Goal: Navigation & Orientation: Find specific page/section

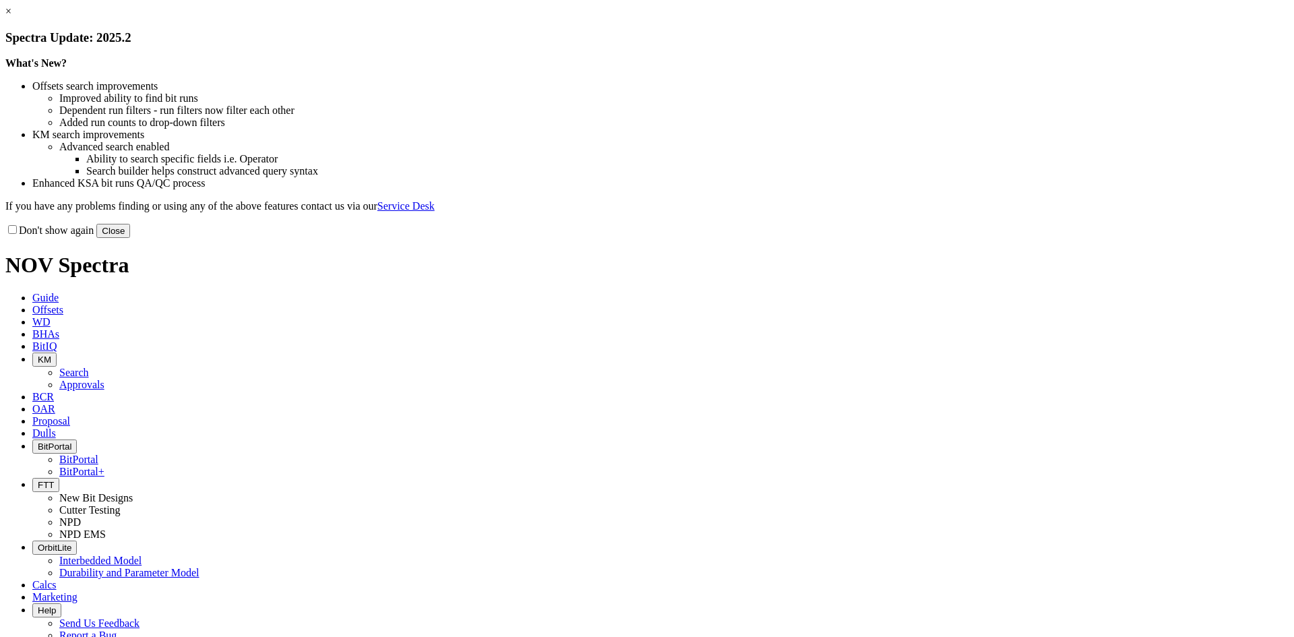
click at [130, 238] on button "Close" at bounding box center [113, 231] width 34 height 14
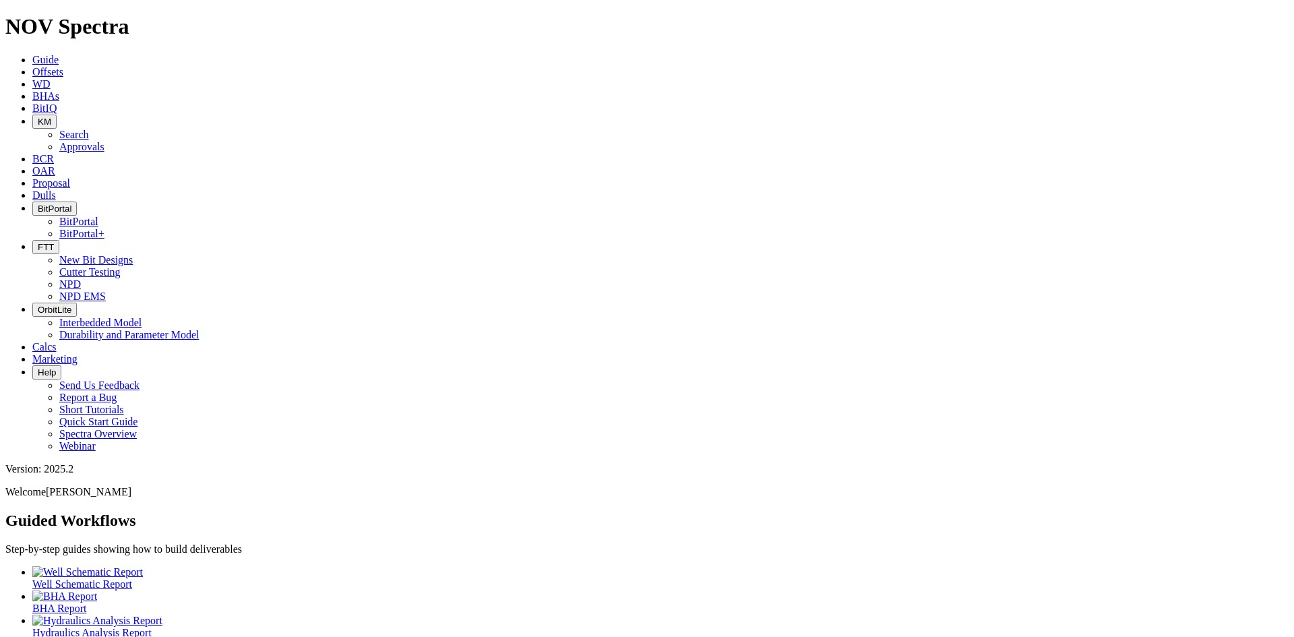
click at [38, 204] on icon "button" at bounding box center [38, 209] width 0 height 10
click at [98, 216] on link "BitPortal" at bounding box center [78, 221] width 39 height 11
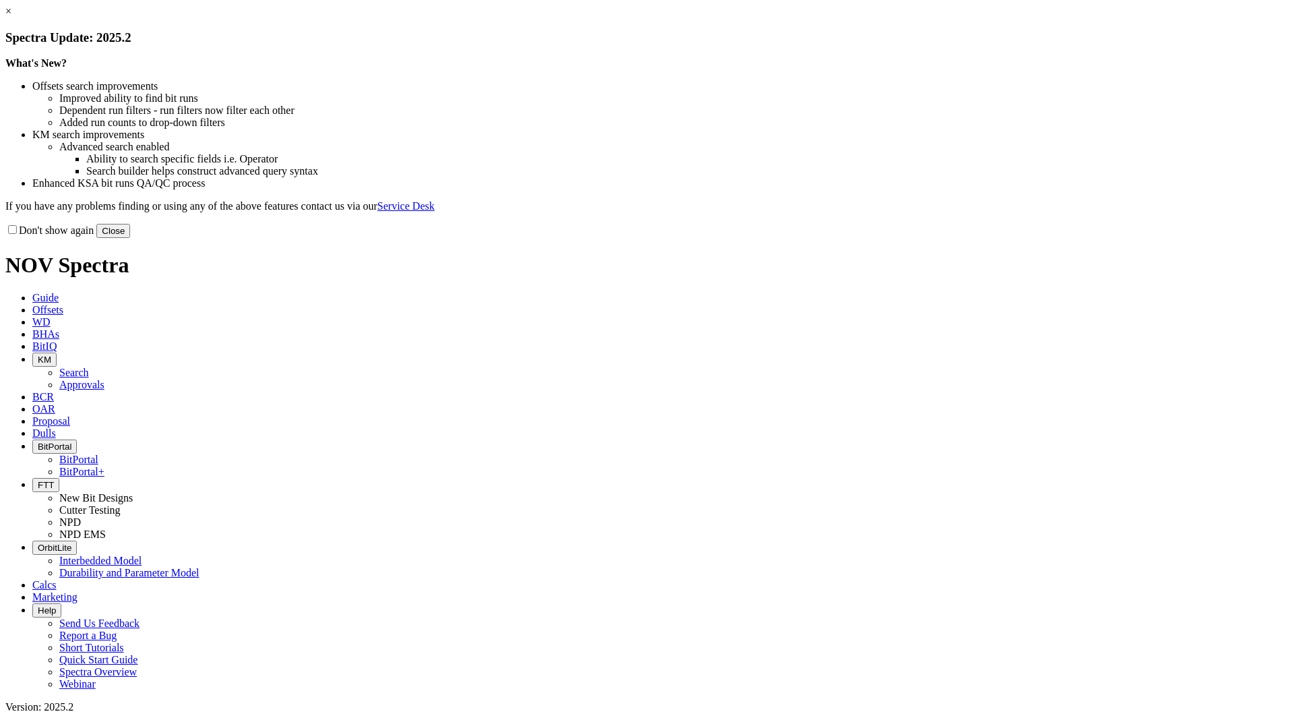
drag, startPoint x: 925, startPoint y: 372, endPoint x: 731, endPoint y: 183, distance: 270.3
click at [130, 238] on button "Close" at bounding box center [113, 231] width 34 height 14
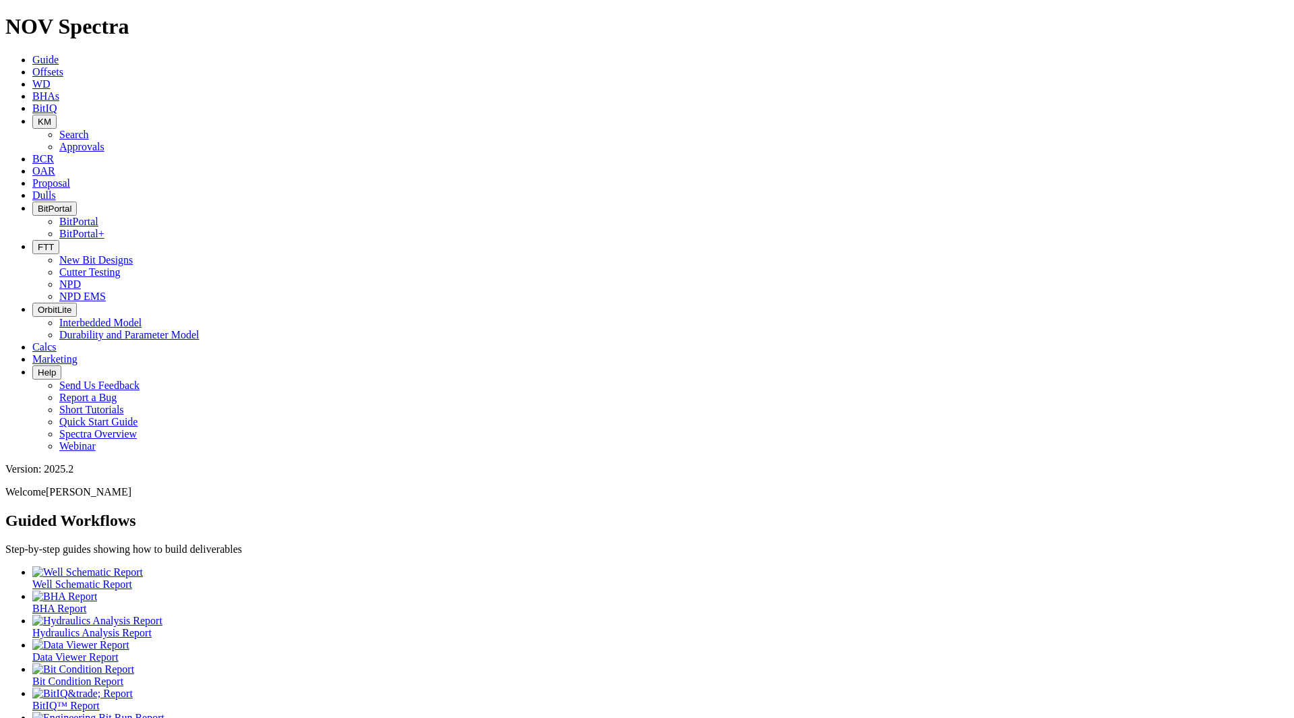
click at [71, 204] on span "BitPortal" at bounding box center [55, 209] width 34 height 10
click at [98, 216] on link "BitPortal" at bounding box center [78, 221] width 39 height 11
